Goal: Transaction & Acquisition: Purchase product/service

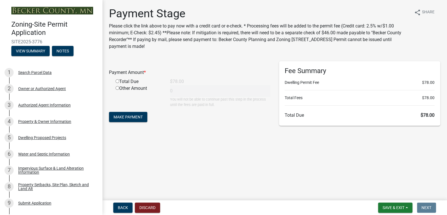
click at [117, 82] on input "radio" at bounding box center [117, 81] width 4 height 4
radio input "true"
type input "78"
click at [131, 119] on span "Make Payment" at bounding box center [127, 117] width 29 height 5
